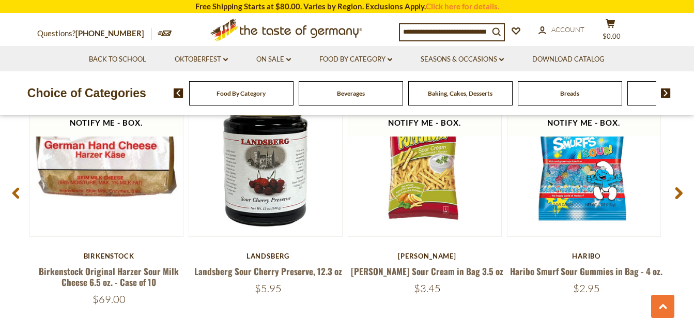
scroll to position [1488, 0]
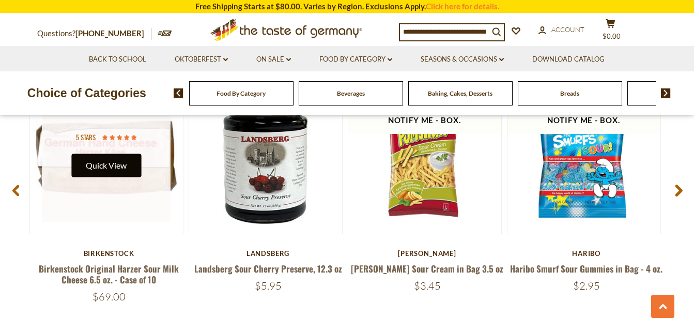
click at [103, 162] on button "Quick View" at bounding box center [106, 164] width 70 height 23
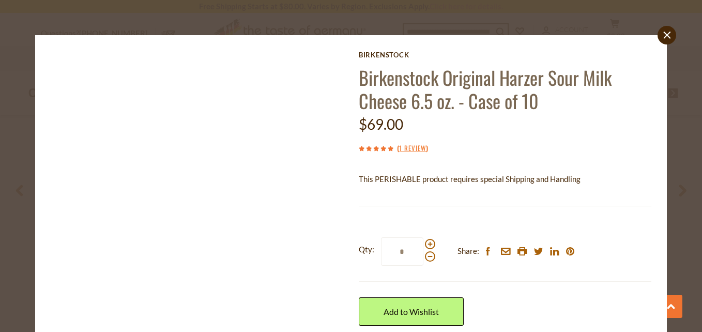
click at [213, 168] on img at bounding box center [196, 195] width 289 height 289
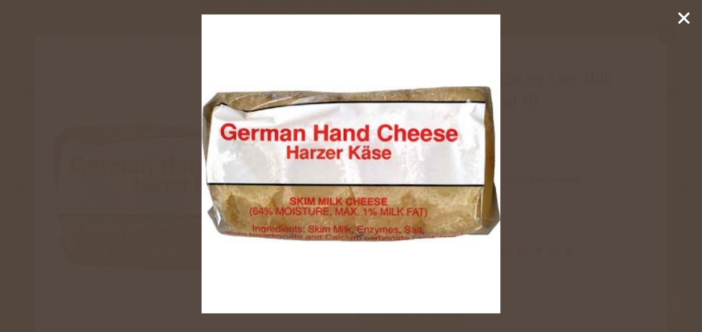
click at [484, 267] on img at bounding box center [351, 163] width 299 height 299
click at [684, 16] on icon at bounding box center [684, 18] width 16 height 16
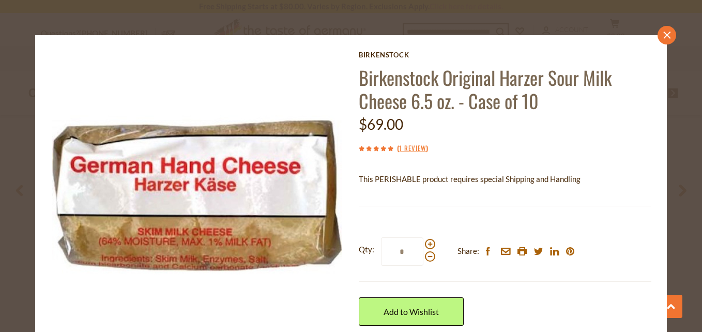
click at [663, 33] on icon "close" at bounding box center [667, 35] width 8 height 8
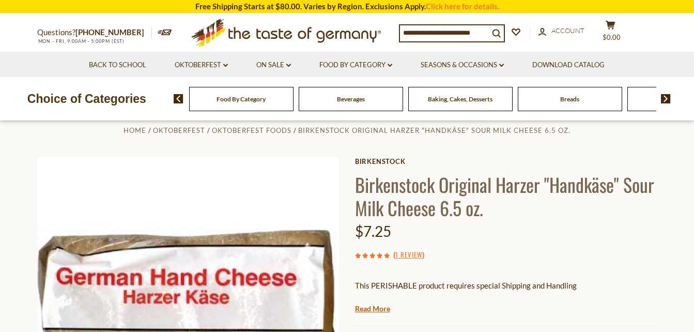
scroll to position [0, 0]
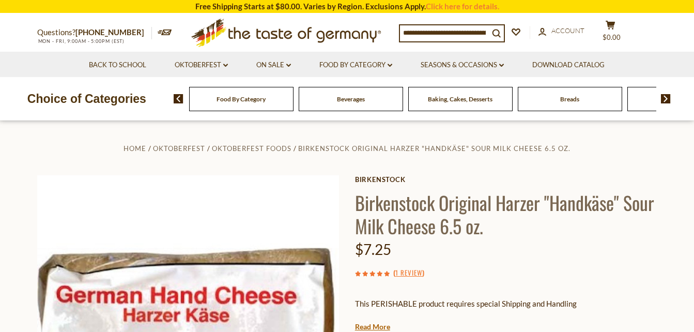
click at [294, 99] on div "Breads" at bounding box center [241, 99] width 104 height 24
click at [574, 98] on span "Breads" at bounding box center [569, 99] width 19 height 8
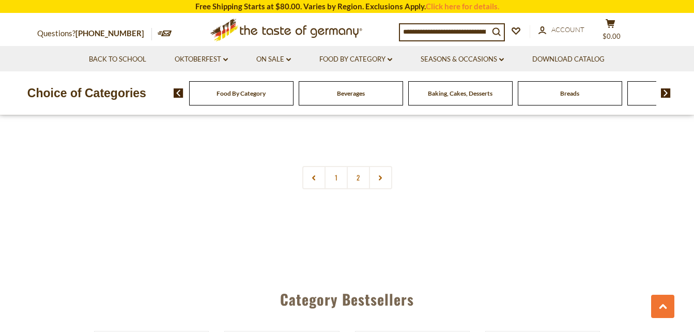
scroll to position [2522, 0]
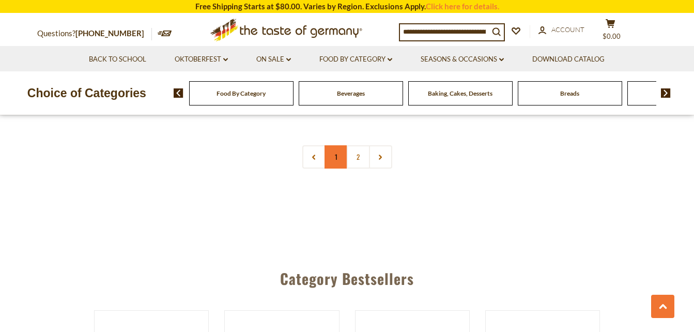
click at [339, 155] on link "1" at bounding box center [336, 156] width 23 height 23
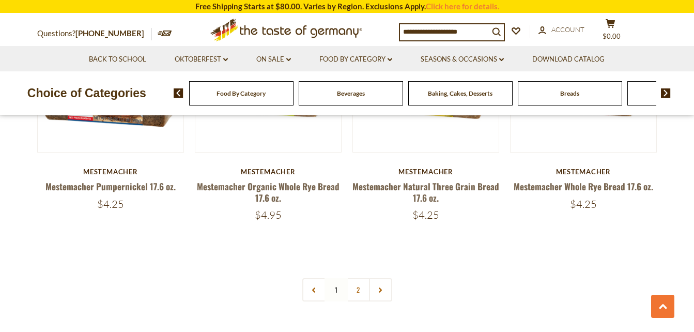
scroll to position [2450, 0]
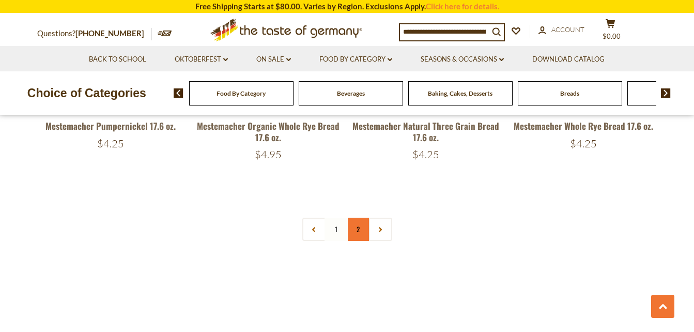
click at [356, 227] on link "2" at bounding box center [358, 229] width 23 height 23
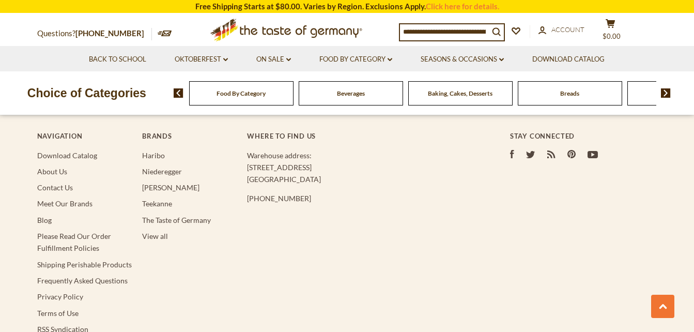
scroll to position [2243, 0]
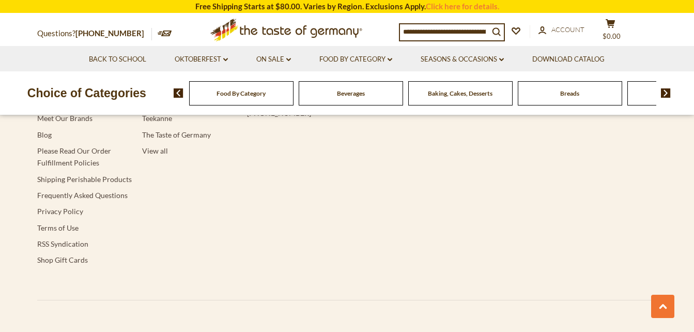
click at [249, 93] on span "Food By Category" at bounding box center [241, 93] width 49 height 8
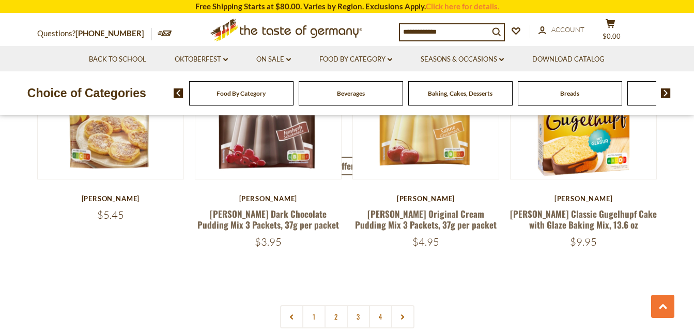
scroll to position [2274, 0]
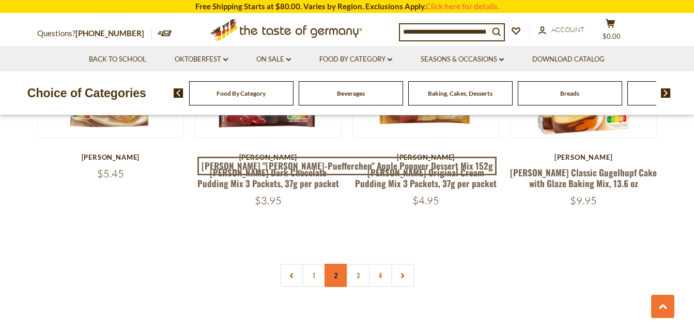
click at [336, 264] on link "2" at bounding box center [336, 275] width 23 height 23
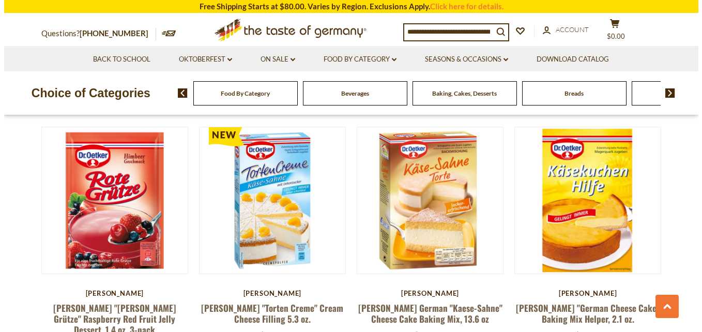
scroll to position [1408, 0]
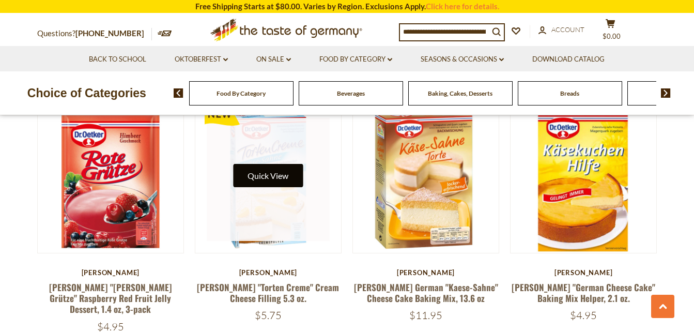
click at [272, 164] on button "Quick View" at bounding box center [268, 175] width 70 height 23
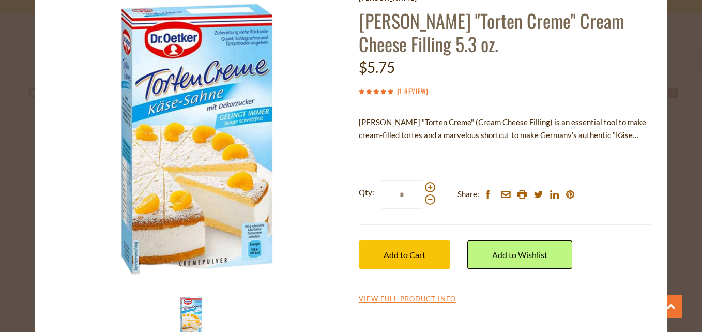
scroll to position [85, 0]
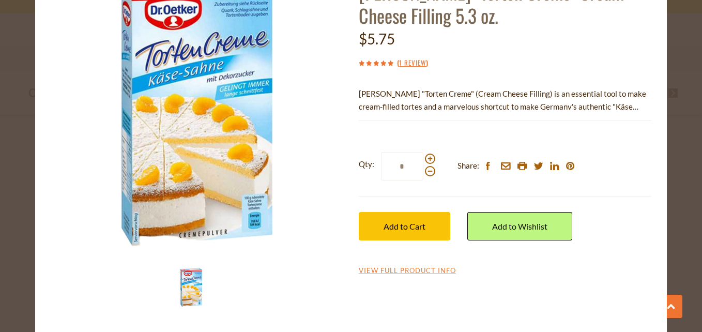
click at [398, 264] on div "Dr. Oetker Dr. Oetker "Torten Creme" Cream Cheese Filling 5.3 oz. $5.75 ( 1 Rev…" at bounding box center [505, 120] width 293 height 311
click at [398, 268] on link "View Full Product Info" at bounding box center [407, 270] width 97 height 9
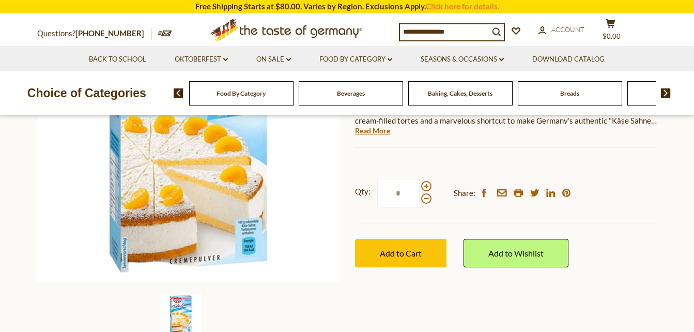
scroll to position [186, 0]
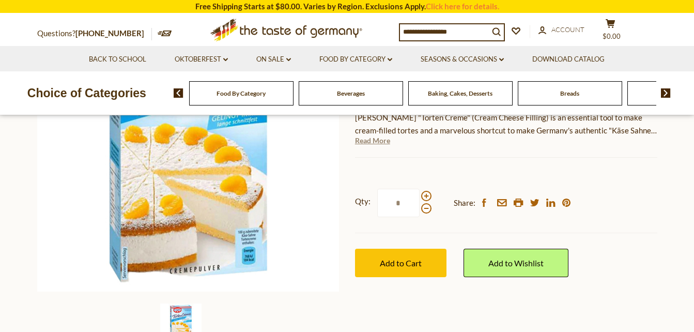
click at [370, 141] on link "Read More" at bounding box center [372, 140] width 35 height 10
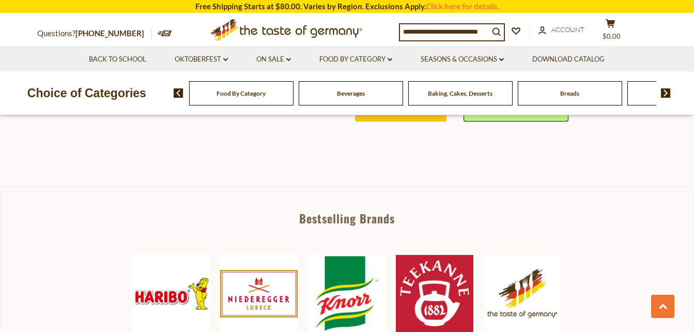
scroll to position [455, 0]
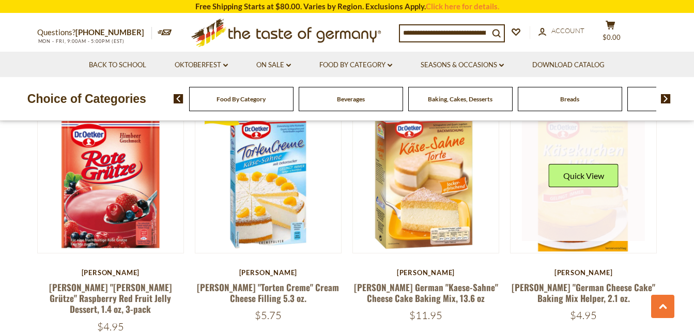
click at [578, 196] on link at bounding box center [583, 179] width 123 height 123
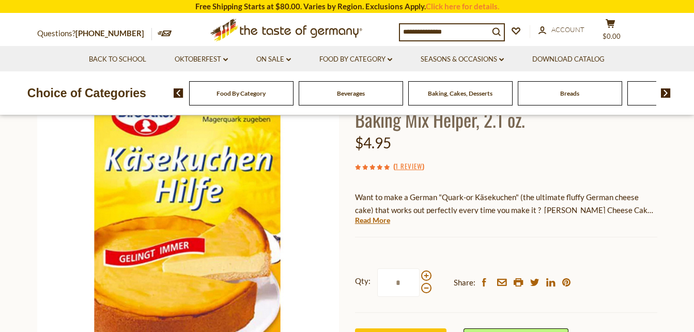
scroll to position [124, 0]
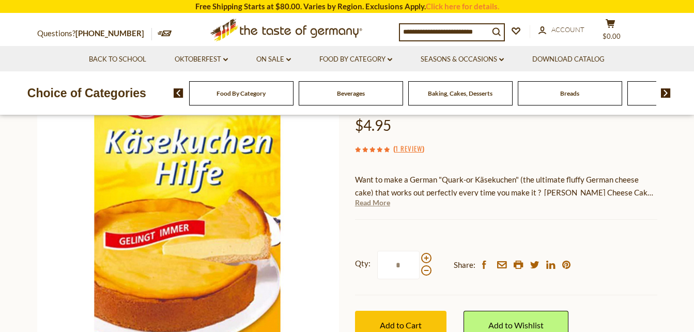
click at [373, 203] on link "Read More" at bounding box center [372, 202] width 35 height 10
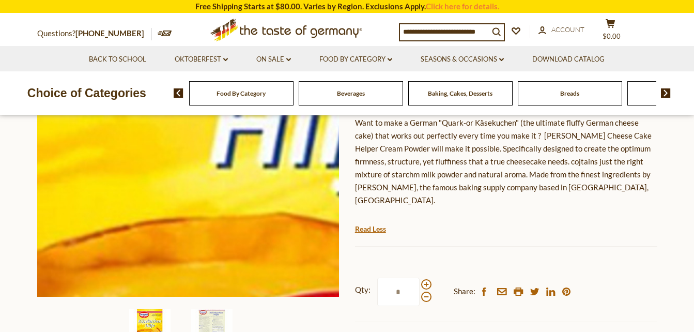
scroll to position [227, 0]
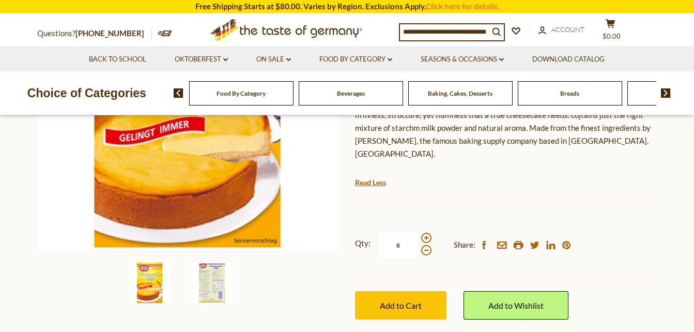
click at [210, 273] on img at bounding box center [211, 282] width 41 height 41
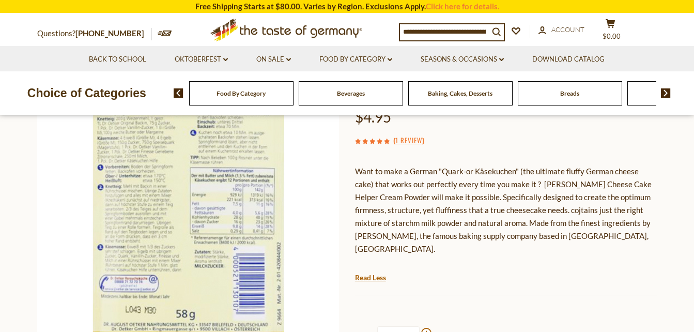
scroll to position [124, 0]
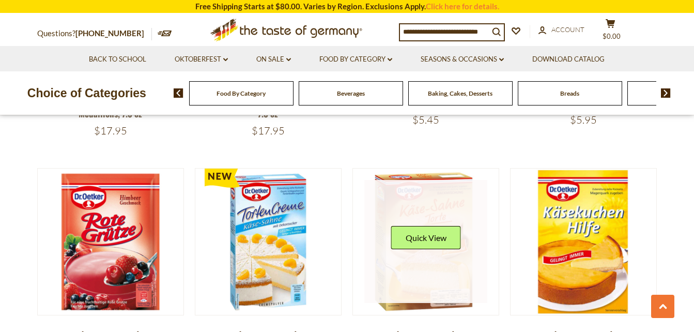
scroll to position [1408, 0]
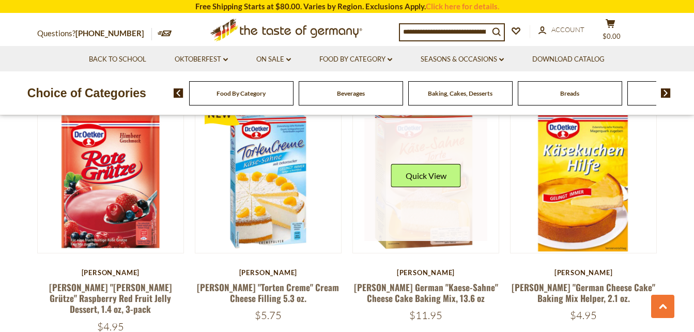
click at [436, 181] on div "Quick View" at bounding box center [426, 179] width 70 height 31
click at [436, 186] on link at bounding box center [425, 179] width 123 height 123
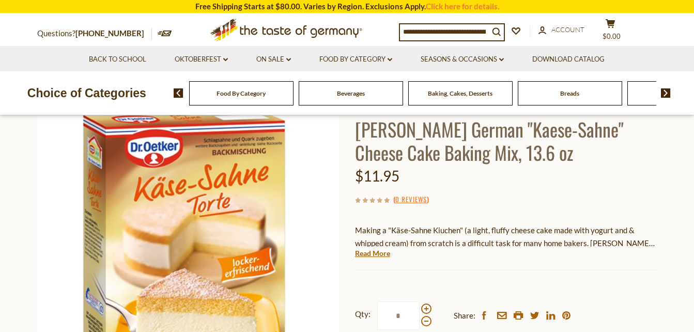
scroll to position [62, 0]
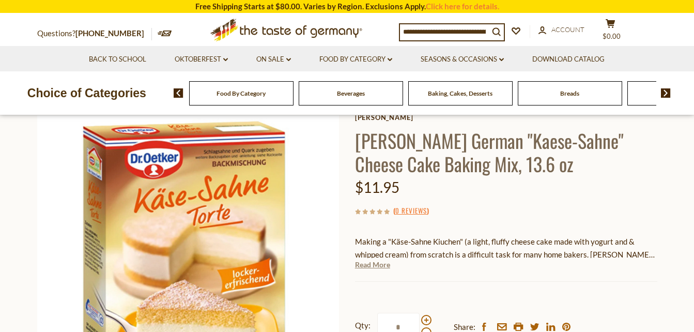
click at [377, 265] on link "Read More" at bounding box center [372, 264] width 35 height 10
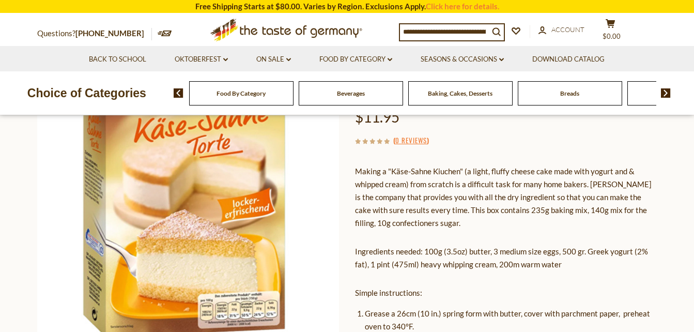
scroll to position [124, 0]
